Goal: Book appointment/travel/reservation

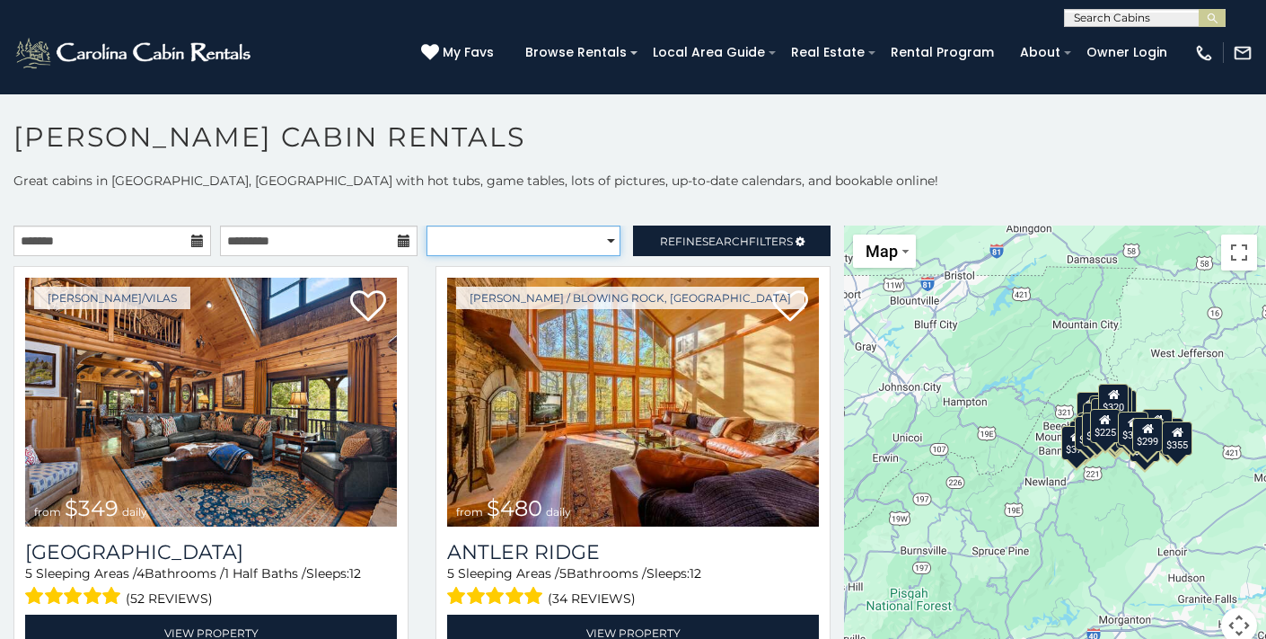
click at [595, 240] on select "**********" at bounding box center [524, 240] width 194 height 31
click at [527, 139] on h1 "[PERSON_NAME] Cabin Rentals" at bounding box center [633, 145] width 1266 height 51
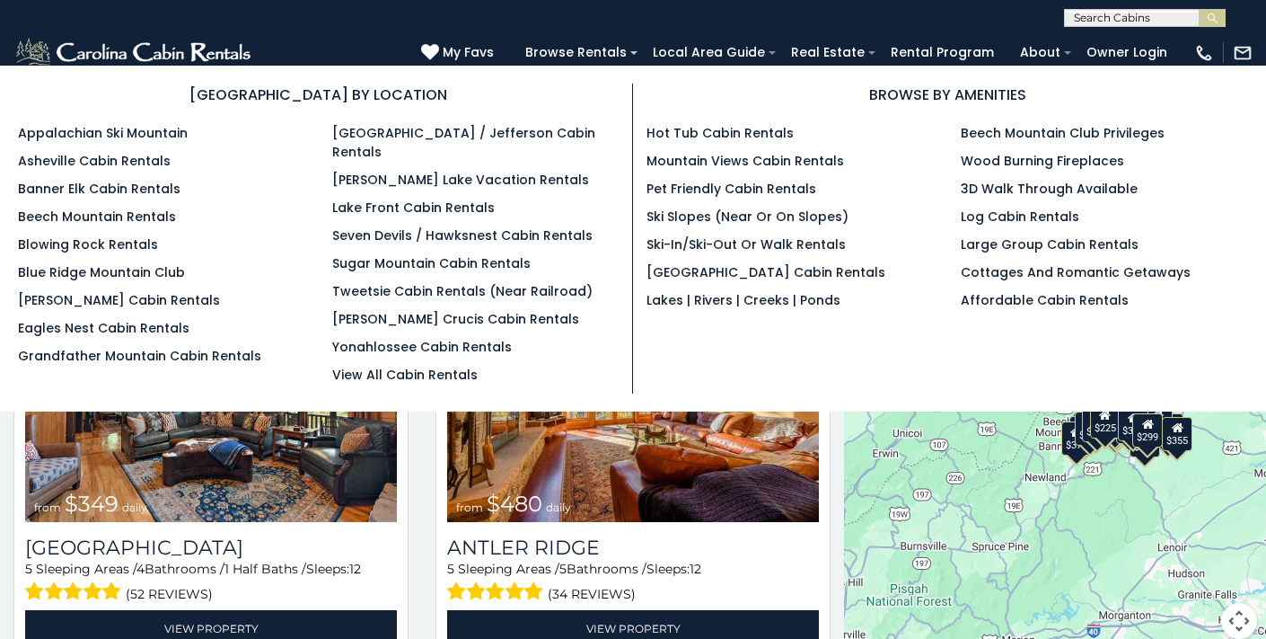
scroll to position [9, 0]
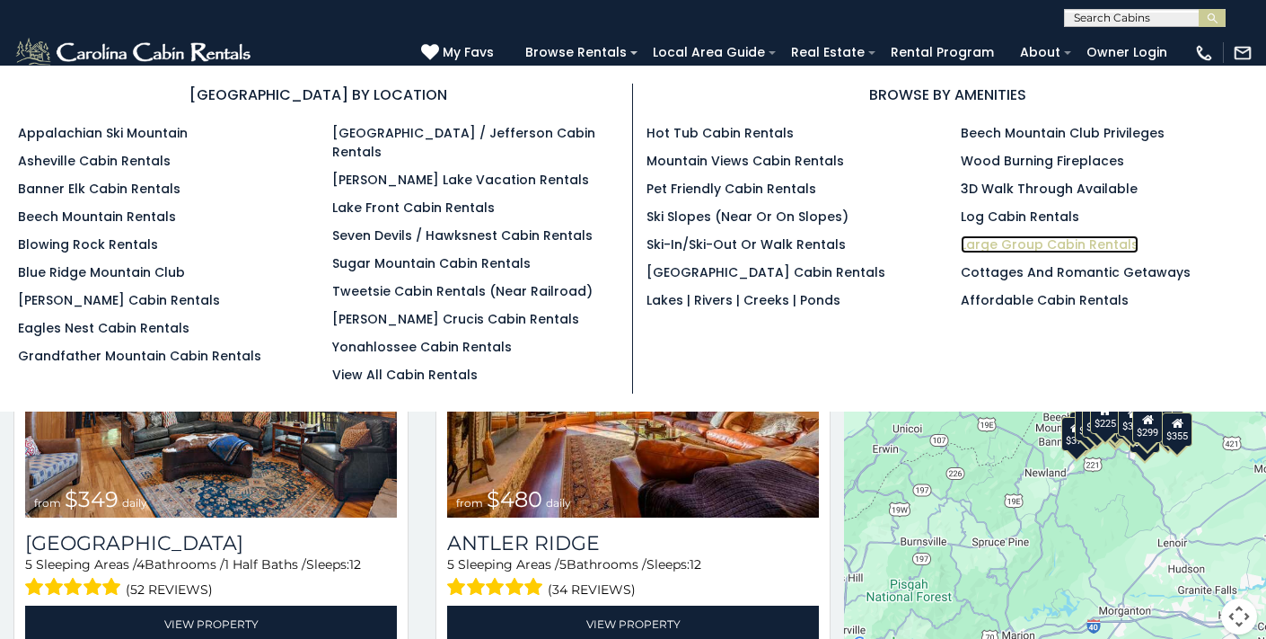
click at [1054, 242] on link "Large Group Cabin Rentals" at bounding box center [1050, 244] width 178 height 18
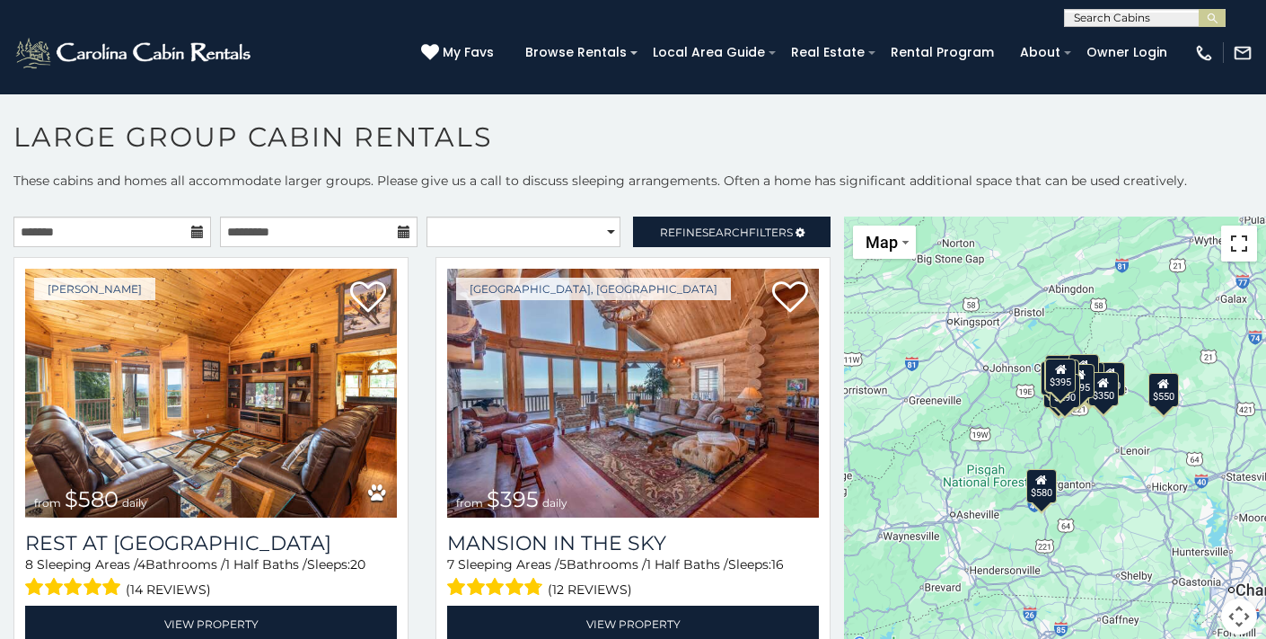
click at [1228, 244] on button "Toggle fullscreen view" at bounding box center [1239, 243] width 36 height 36
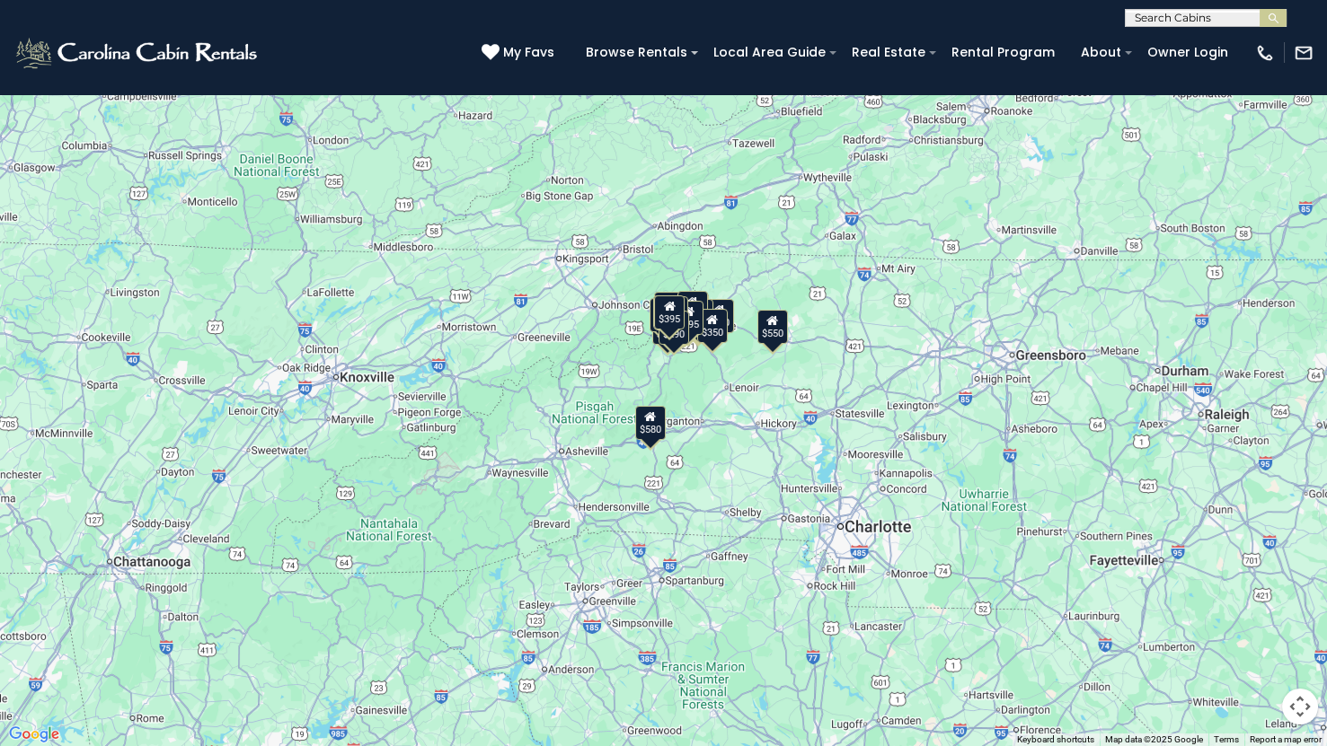
click at [667, 329] on div "$395" at bounding box center [669, 312] width 31 height 34
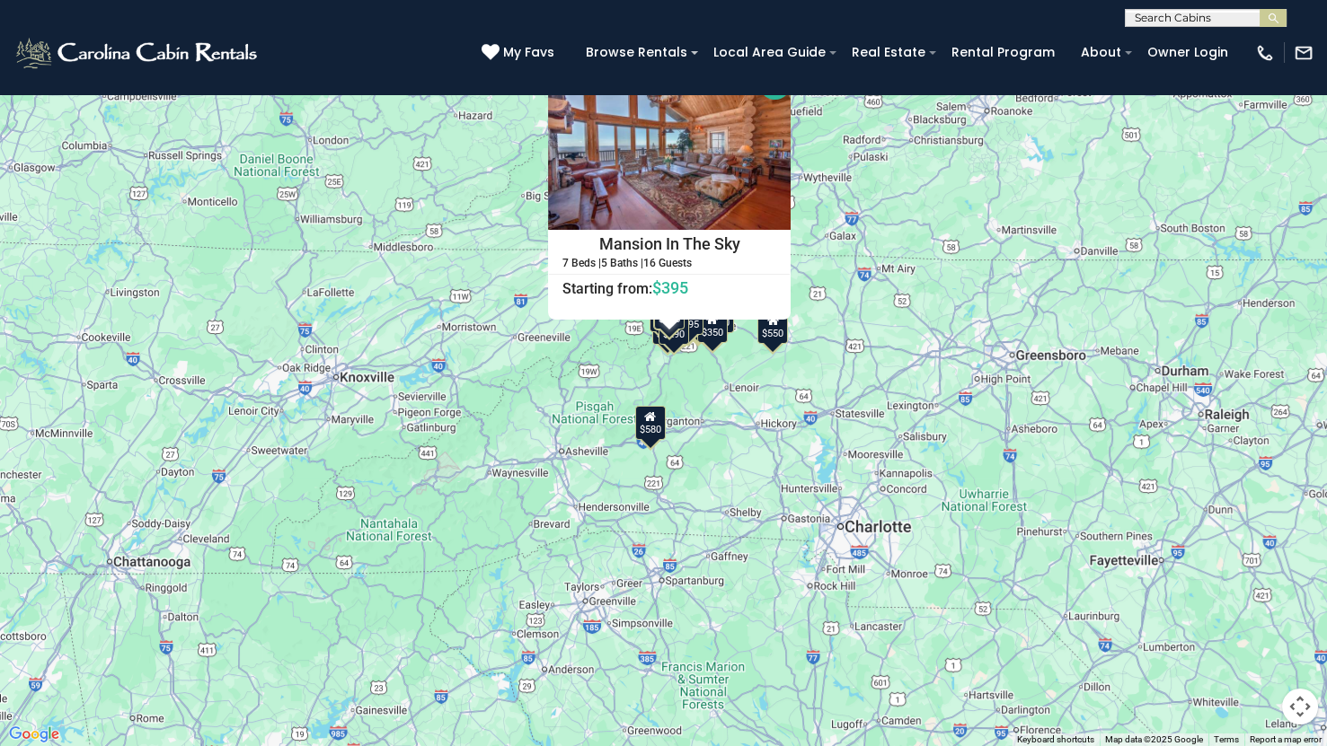
click at [652, 428] on div "$580" at bounding box center [649, 422] width 31 height 34
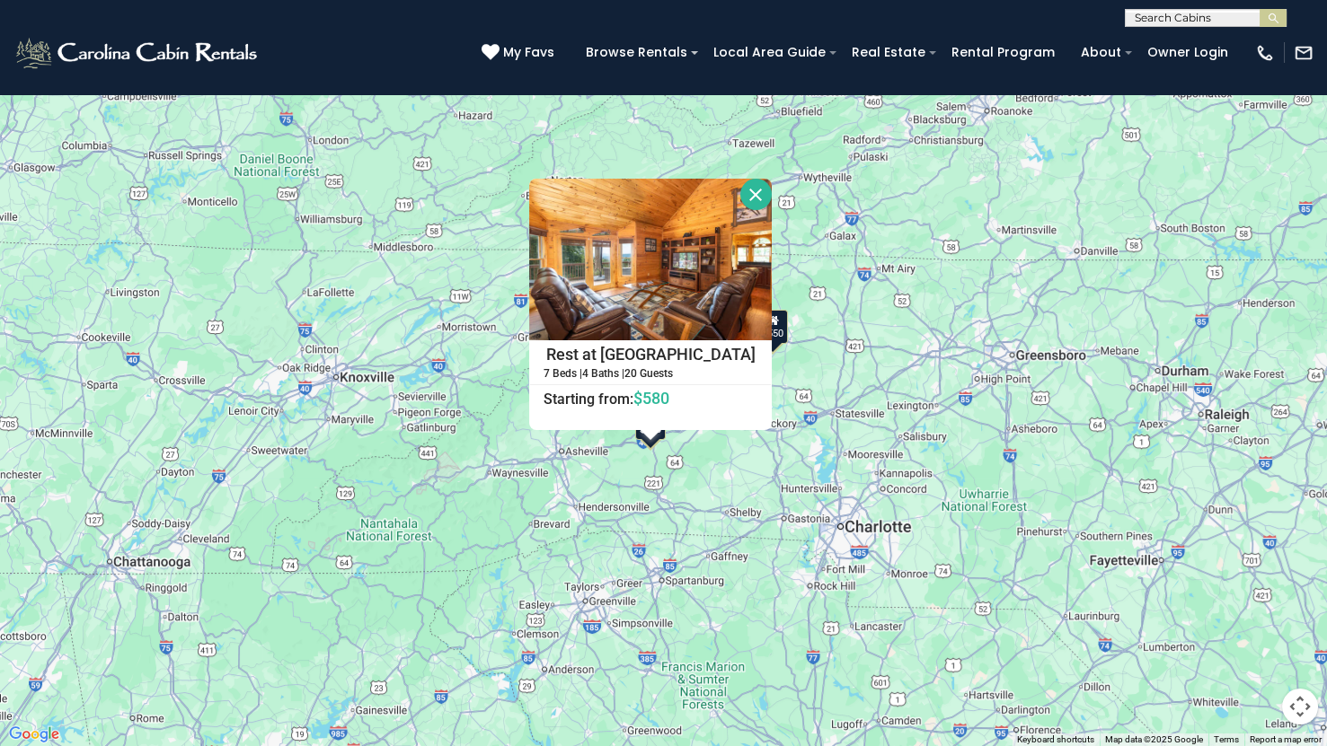
click at [781, 328] on div "$550" at bounding box center [771, 326] width 31 height 34
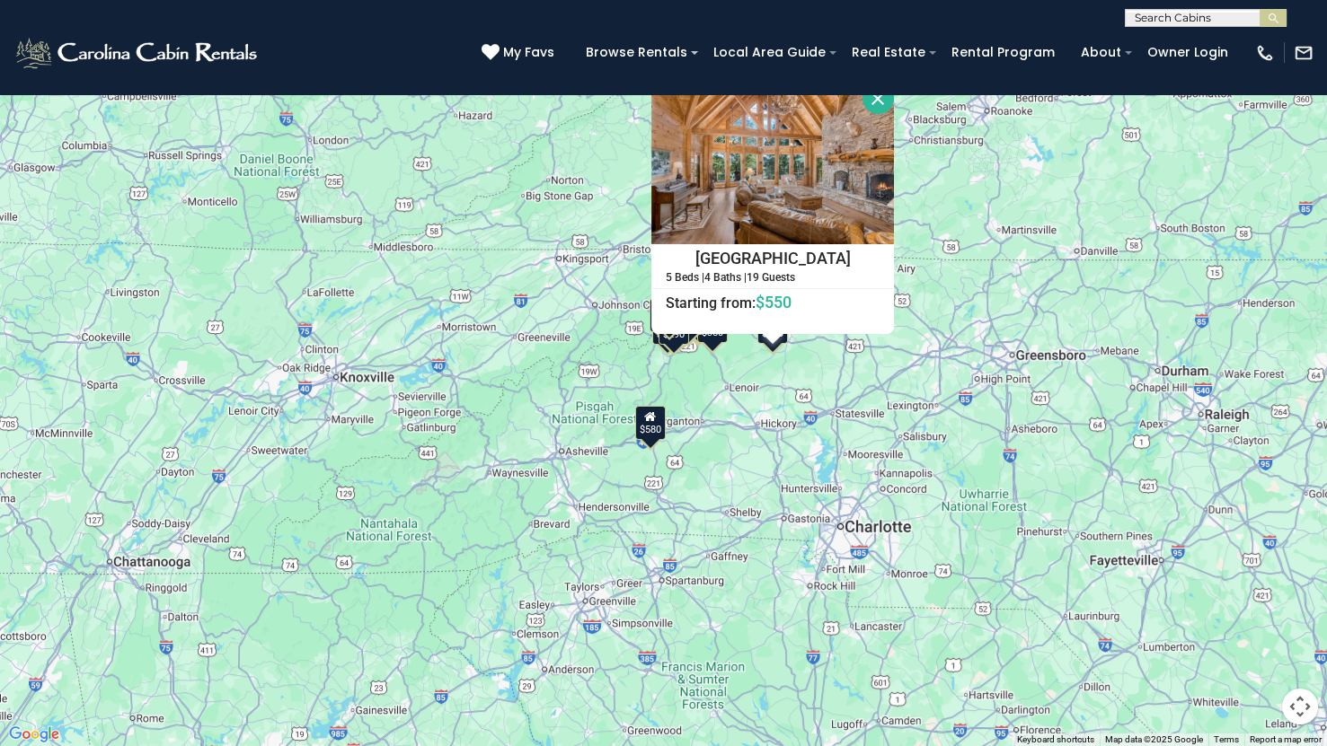
click at [1071, 278] on div "$580 $395 $550 $349 $535 $480 $400 $325 $451 $460 $315 $230 $355 $650 $545 $410…" at bounding box center [663, 373] width 1327 height 746
click at [877, 99] on button "Close" at bounding box center [877, 98] width 31 height 31
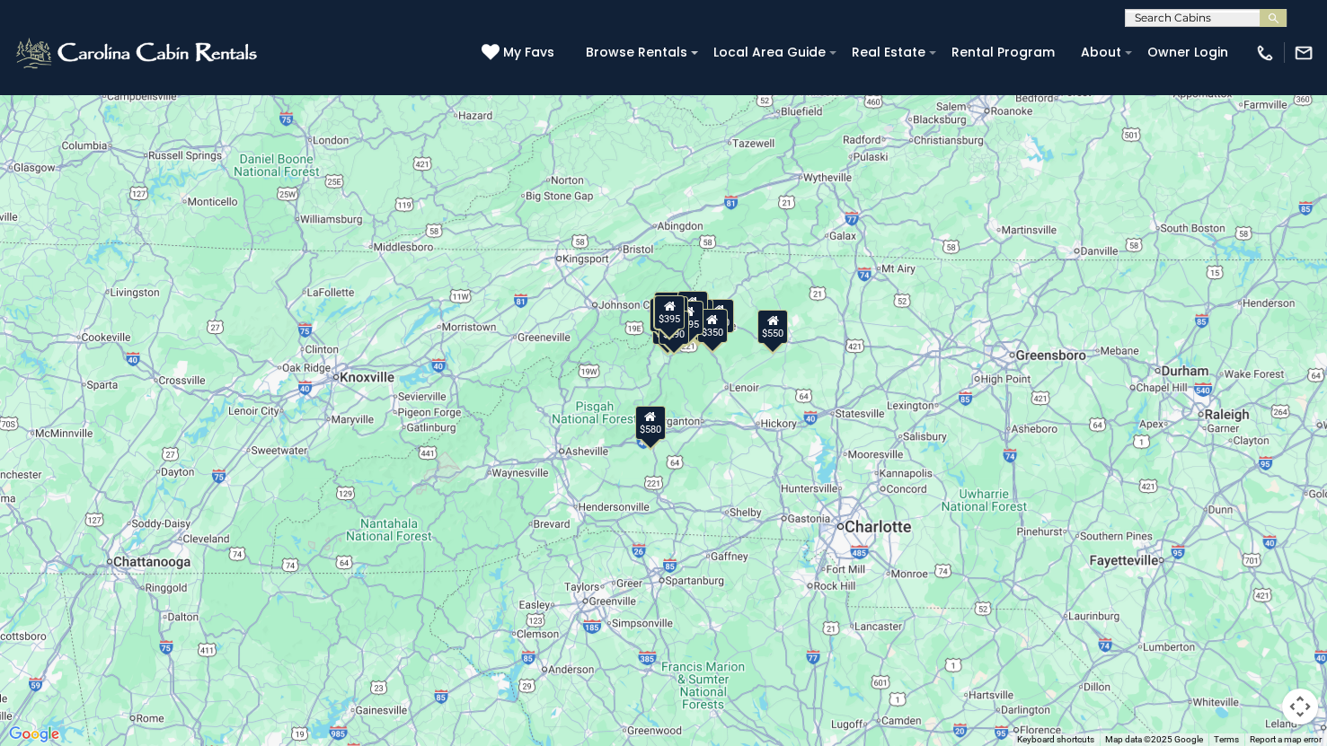
click at [693, 303] on div "$395" at bounding box center [688, 318] width 31 height 34
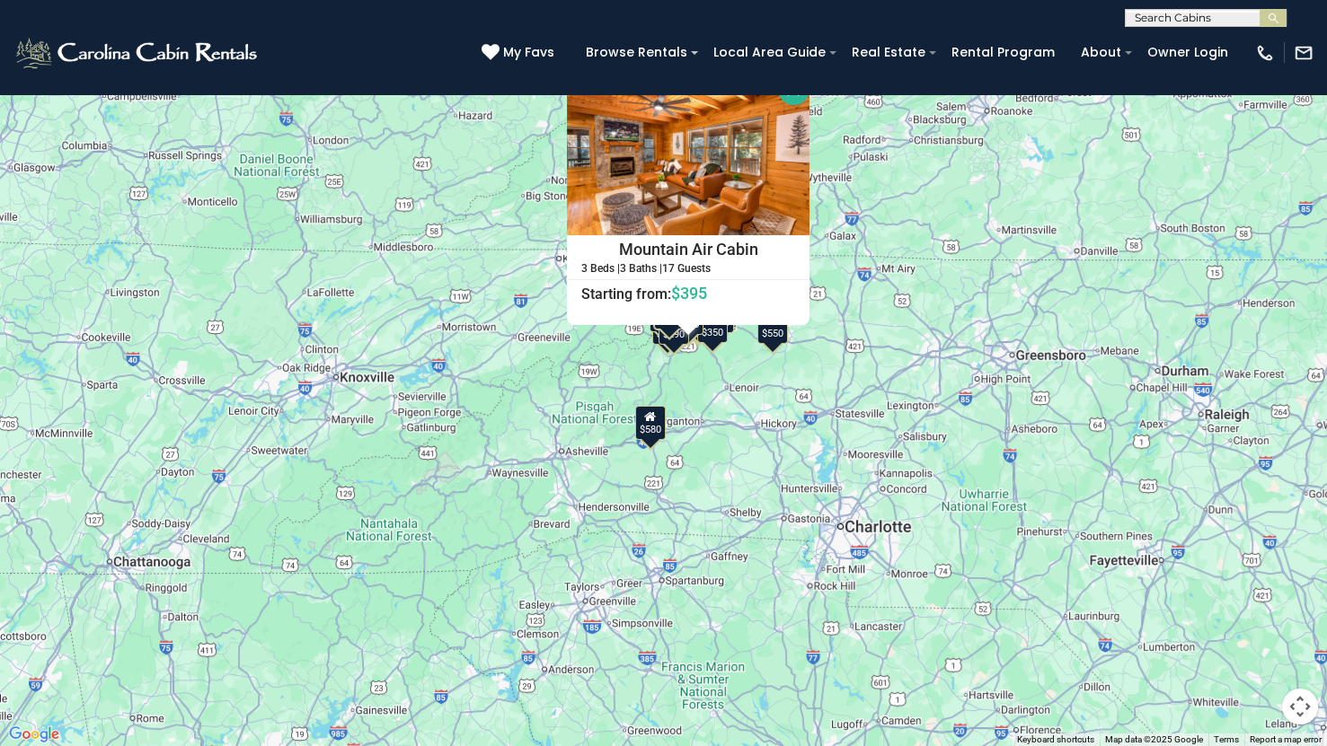
click at [36, 41] on button "Map" at bounding box center [40, 25] width 63 height 33
click at [1265, 32] on button "Toggle fullscreen view" at bounding box center [1300, 27] width 36 height 36
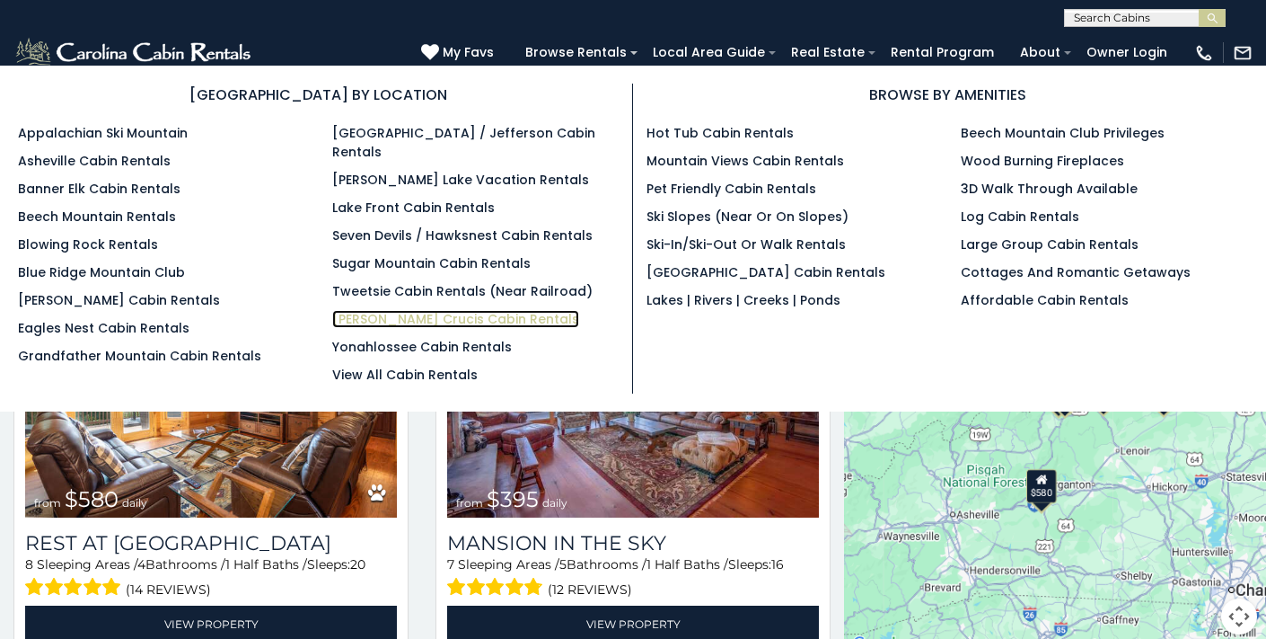
click at [368, 310] on link "[PERSON_NAME] Crucis Cabin Rentals" at bounding box center [455, 319] width 247 height 18
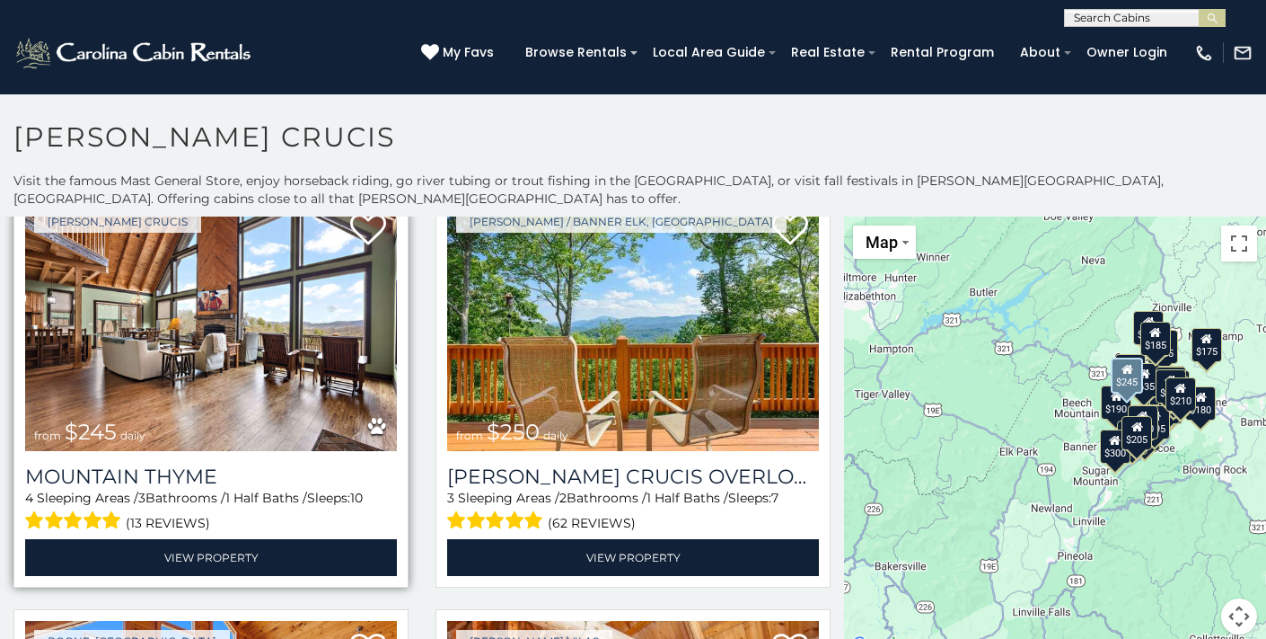
scroll to position [4922, 0]
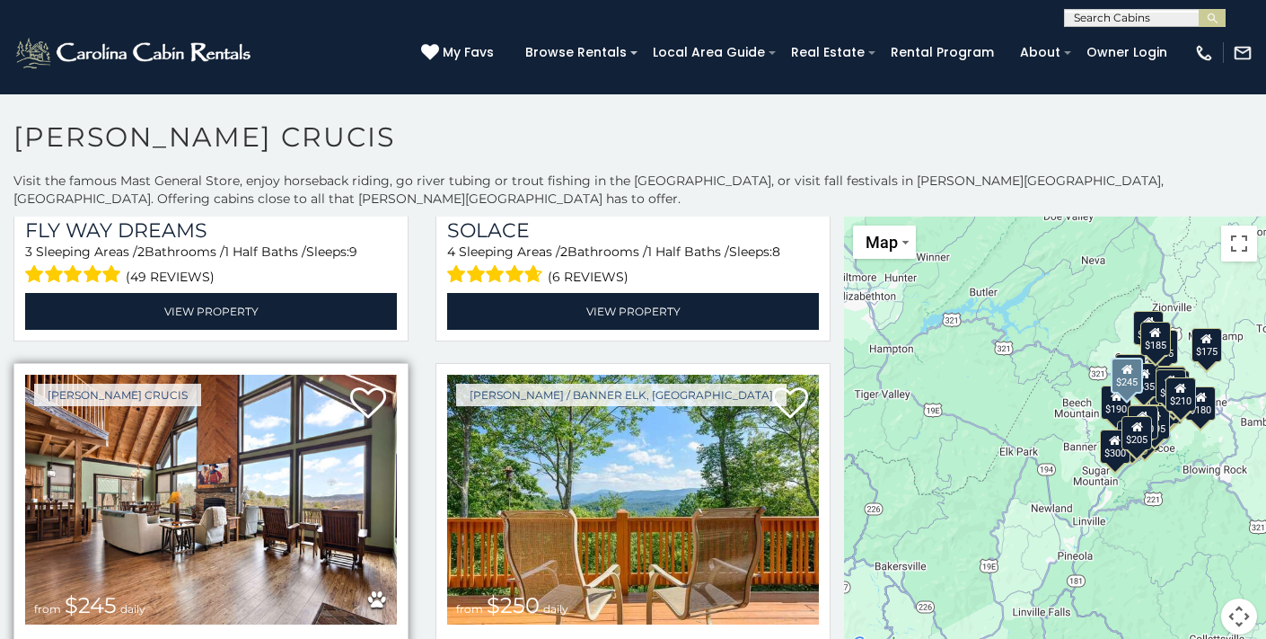
click at [251, 419] on img at bounding box center [211, 499] width 372 height 249
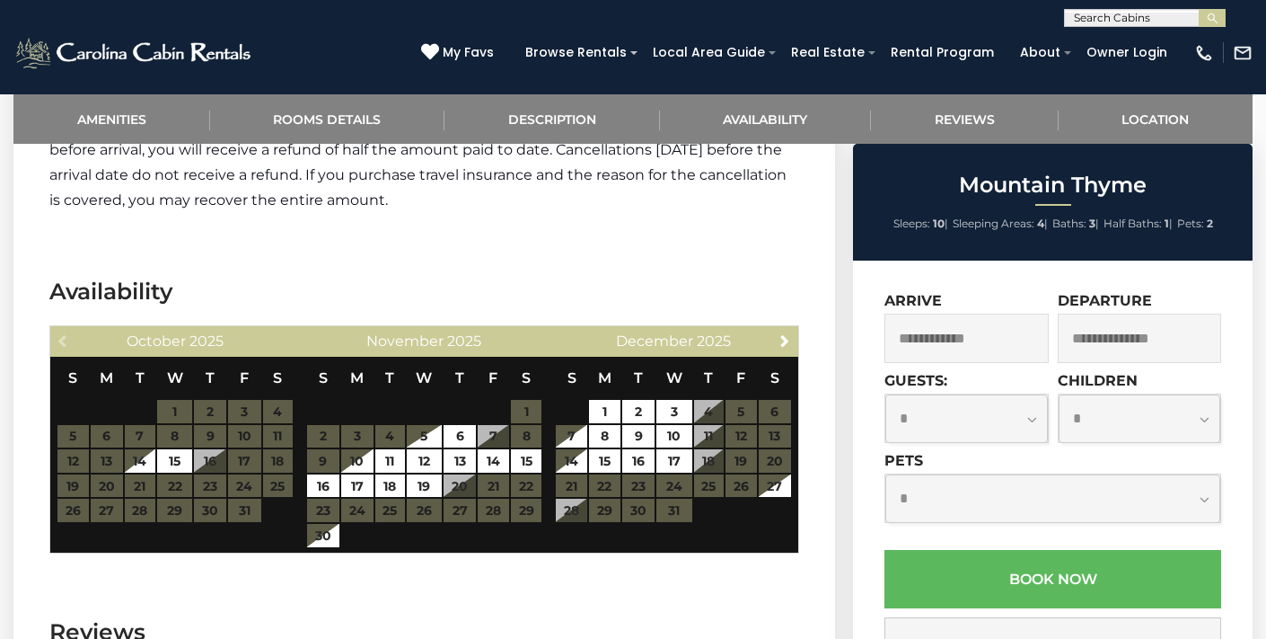
scroll to position [3281, 0]
